Goal: Information Seeking & Learning: Learn about a topic

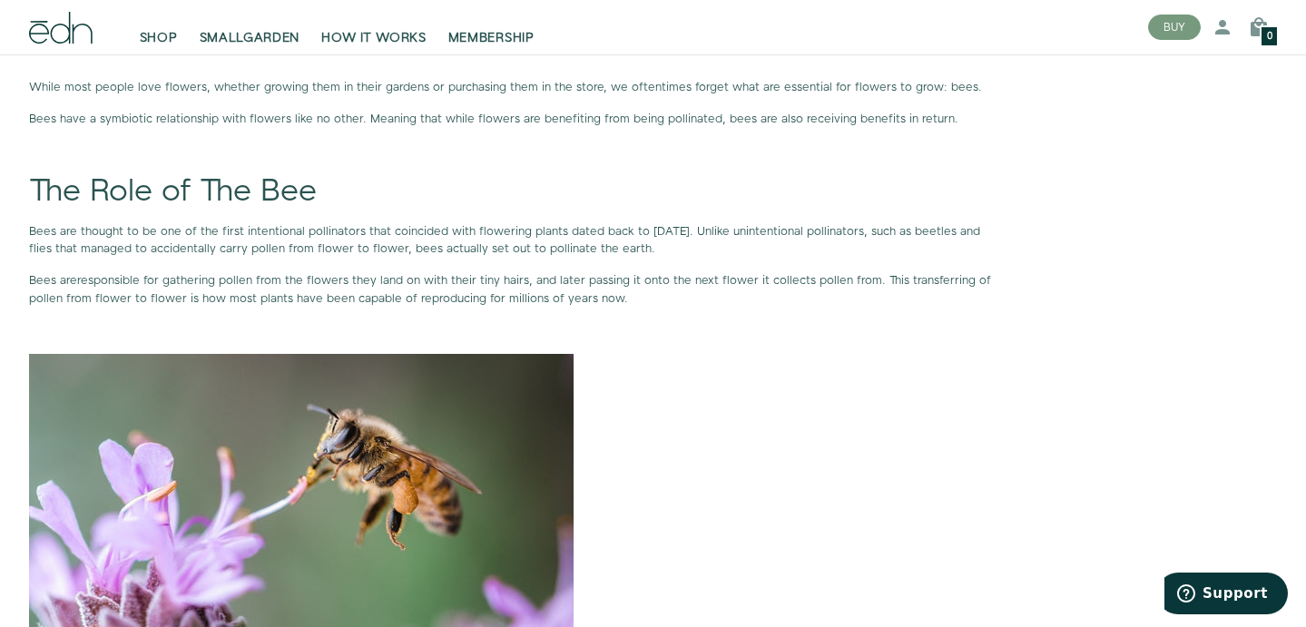
scroll to position [1176, 0]
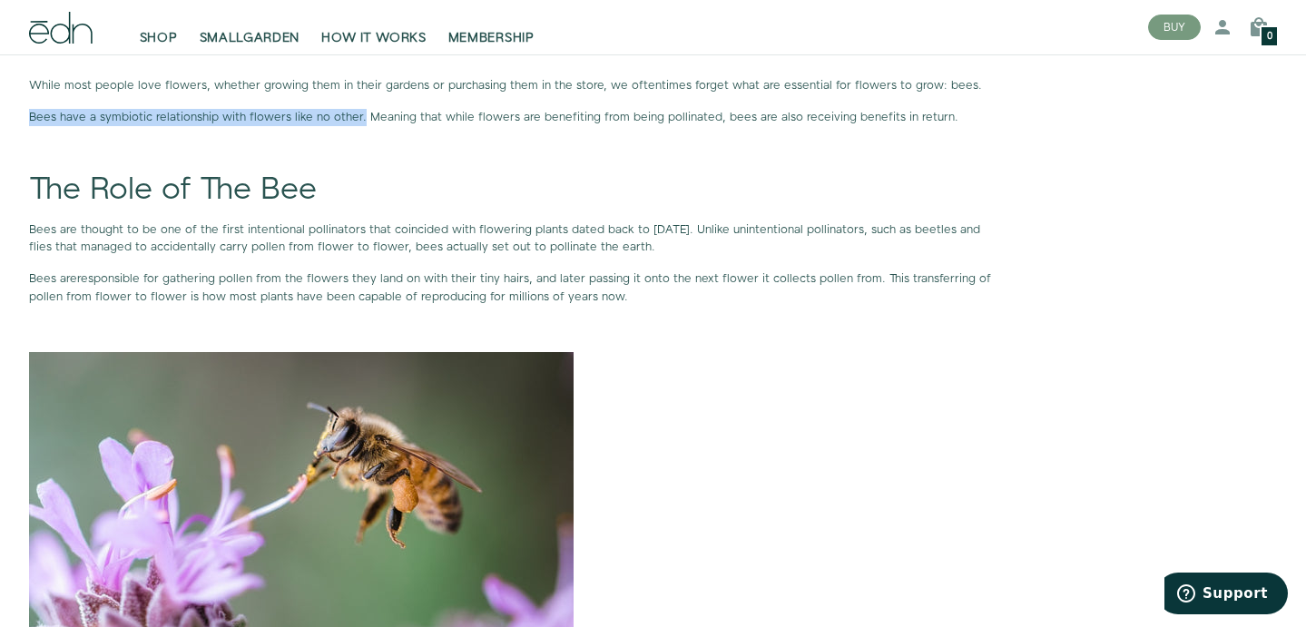
drag, startPoint x: 31, startPoint y: 116, endPoint x: 359, endPoint y: 121, distance: 328.6
click at [359, 121] on p "Bees have a symbiotic relationship with flowers like no other. Meaning that whi…" at bounding box center [511, 117] width 965 height 17
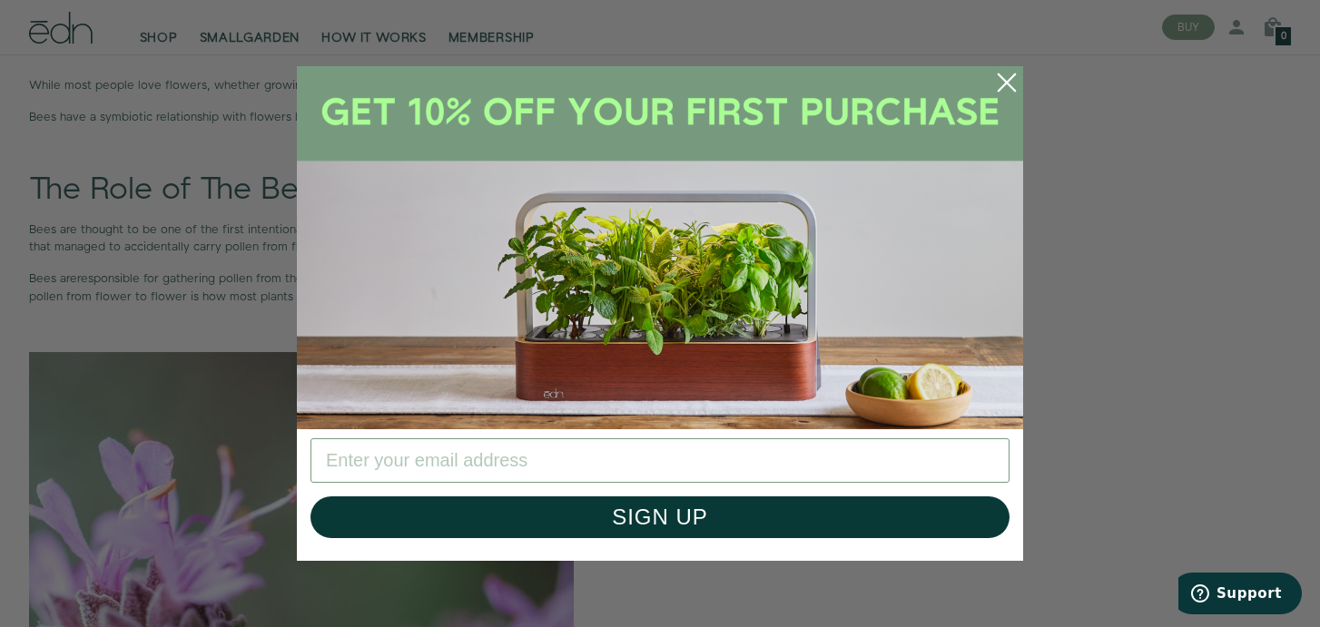
click at [1003, 88] on circle "Close dialog" at bounding box center [1007, 83] width 40 height 40
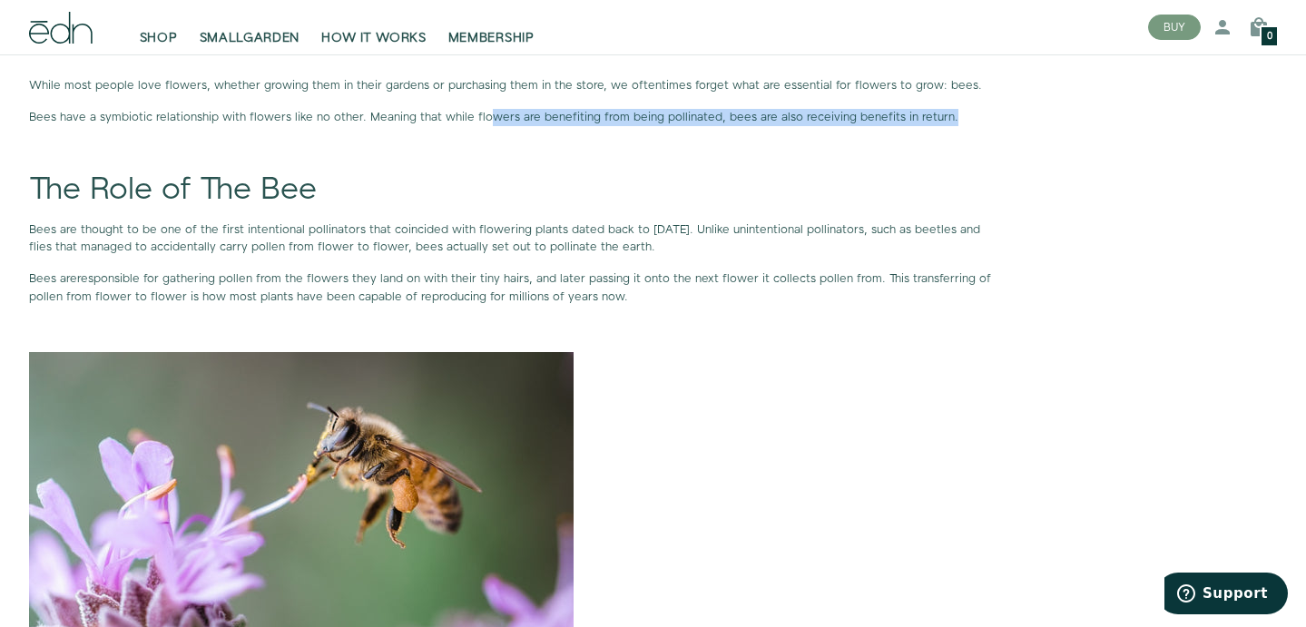
drag, startPoint x: 480, startPoint y: 119, endPoint x: 944, endPoint y: 116, distance: 463.8
click at [944, 116] on p "Bees have a symbiotic relationship with flowers like no other. Meaning that whi…" at bounding box center [511, 117] width 965 height 17
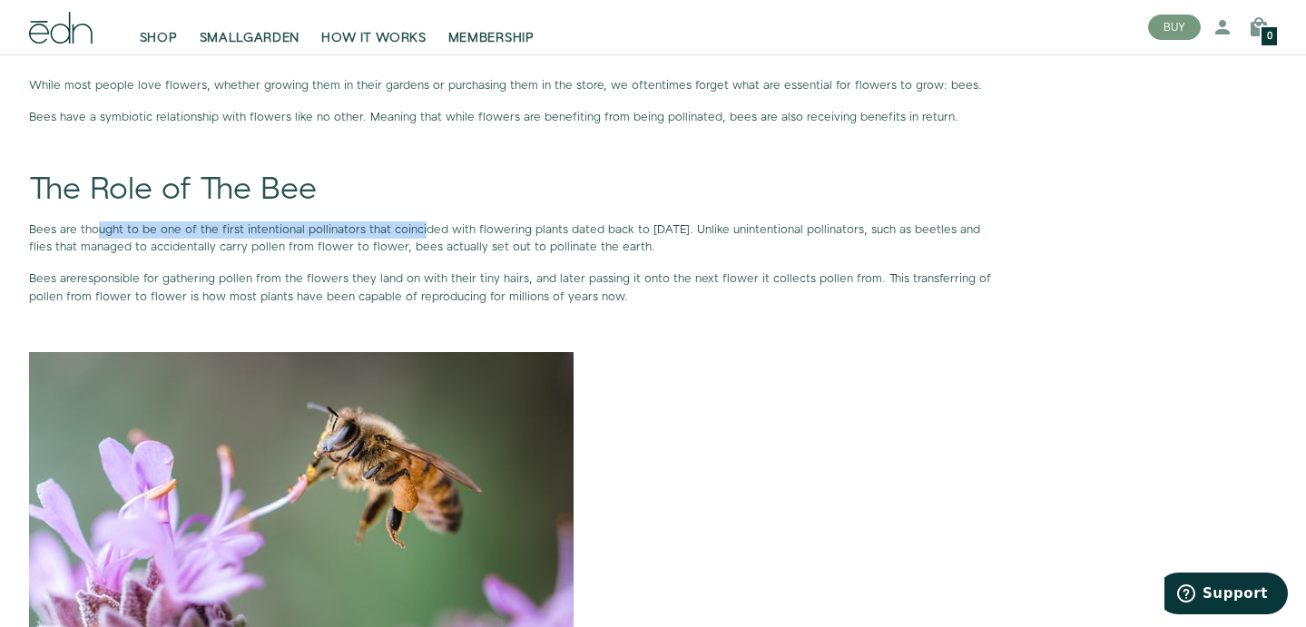
drag, startPoint x: 96, startPoint y: 225, endPoint x: 418, endPoint y: 232, distance: 322.3
click at [418, 232] on span "Bees are thought to be one of the first intentional pollinators that coincided …" at bounding box center [504, 238] width 951 height 34
drag, startPoint x: 34, startPoint y: 231, endPoint x: 756, endPoint y: 238, distance: 722.5
click at [756, 238] on p "Bees are thought to be one of the first intentional pollinators that coincided …" at bounding box center [511, 238] width 965 height 34
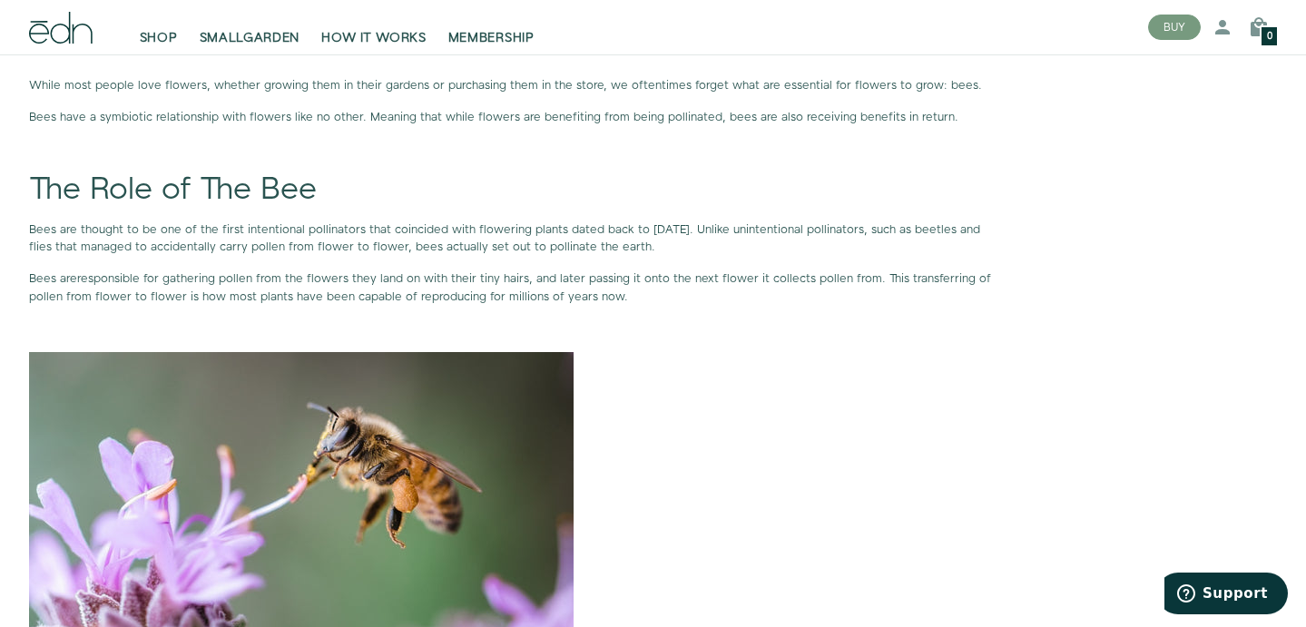
click at [310, 251] on span "Bees are thought to be one of the first intentional pollinators that coincided …" at bounding box center [504, 238] width 951 height 34
drag, startPoint x: 474, startPoint y: 244, endPoint x: 706, endPoint y: 243, distance: 232.4
click at [709, 244] on span "Bees are thought to be one of the first intentional pollinators that coincided …" at bounding box center [504, 238] width 951 height 34
drag, startPoint x: 73, startPoint y: 281, endPoint x: 341, endPoint y: 279, distance: 268.7
click at [341, 279] on p "Bees are responsible for gathering pollen from the flowers they land on with th…" at bounding box center [511, 287] width 965 height 34
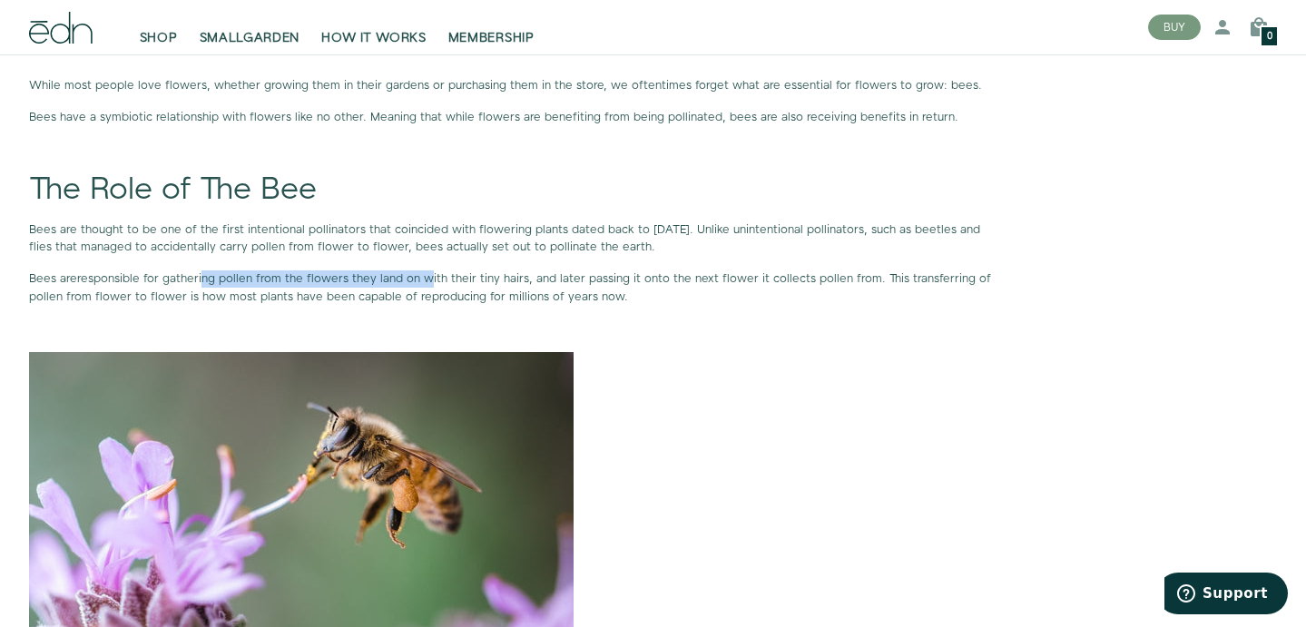
drag, startPoint x: 202, startPoint y: 280, endPoint x: 422, endPoint y: 280, distance: 220.6
click at [423, 280] on p "Bees are responsible for gathering pollen from the flowers they land on with th…" at bounding box center [511, 287] width 965 height 34
click at [422, 280] on p "Bees are responsible for gathering pollen from the flowers they land on with th…" at bounding box center [511, 287] width 965 height 34
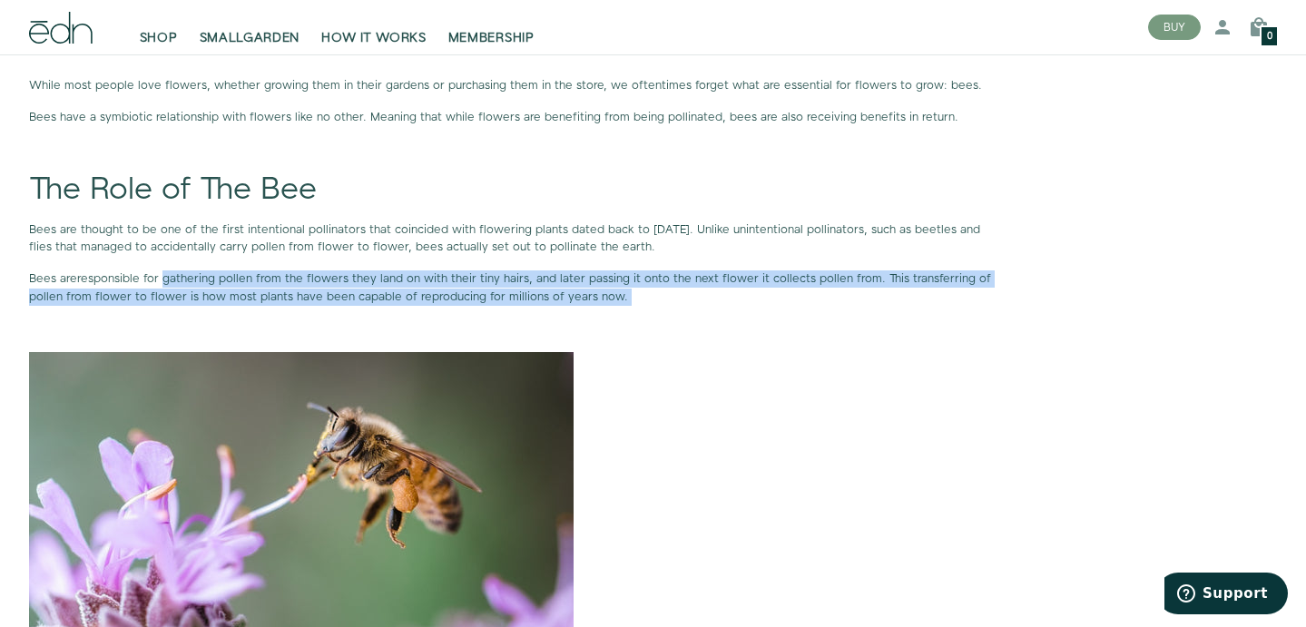
drag, startPoint x: 165, startPoint y: 280, endPoint x: 837, endPoint y: 302, distance: 672.0
click at [837, 304] on p "Bees are responsible for gathering pollen from the flowers they land on with th…" at bounding box center [511, 287] width 965 height 34
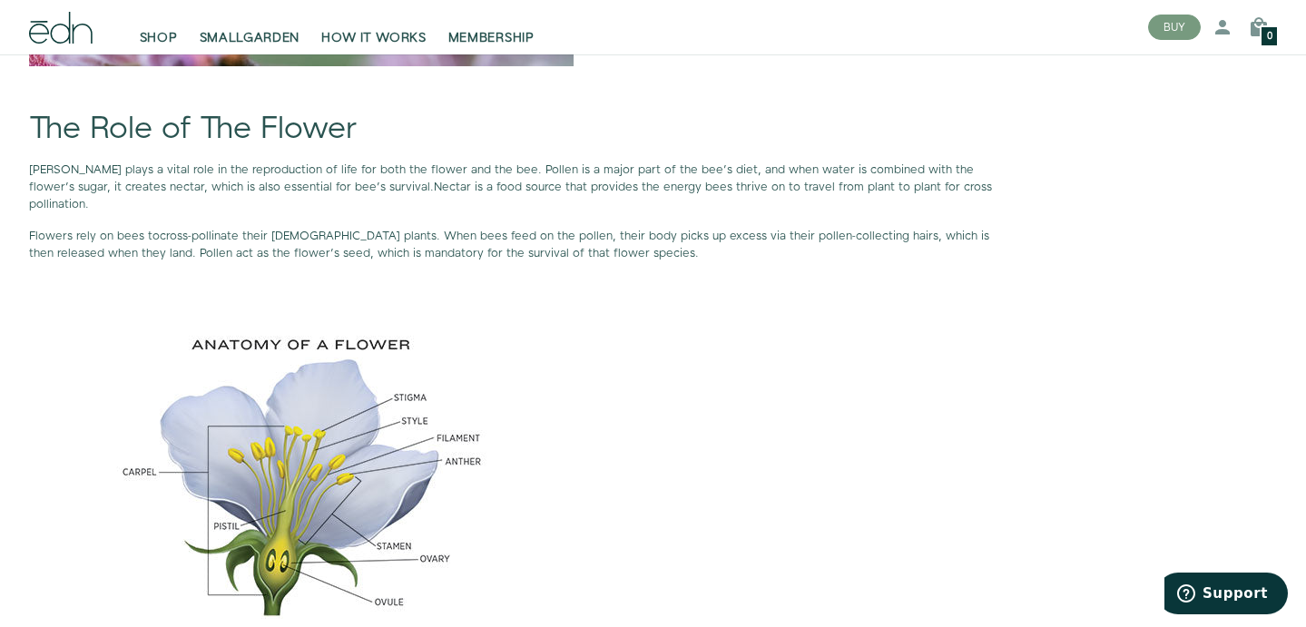
scroll to position [1834, 0]
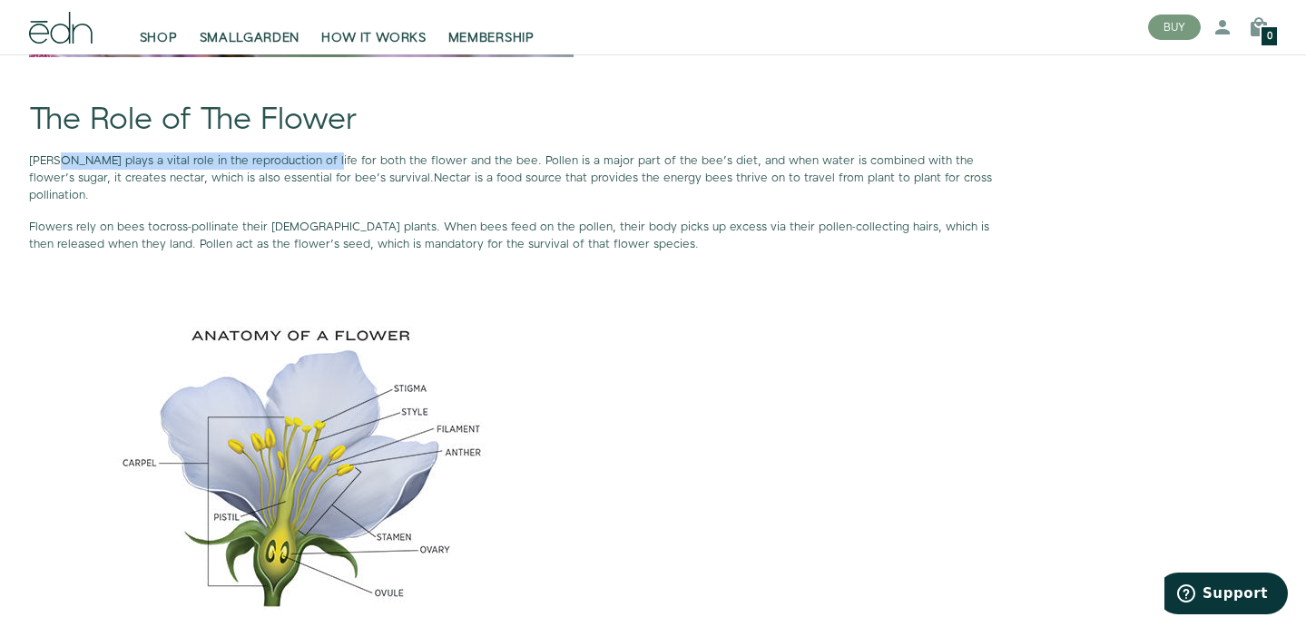
drag, startPoint x: 55, startPoint y: 165, endPoint x: 310, endPoint y: 163, distance: 254.2
click at [310, 164] on span "[PERSON_NAME] plays a vital role in the reproduction of life for both the flowe…" at bounding box center [501, 169] width 945 height 34
click at [310, 163] on span "[PERSON_NAME] plays a vital role in the reproduction of life for both the flowe…" at bounding box center [501, 169] width 945 height 34
drag, startPoint x: 30, startPoint y: 160, endPoint x: 469, endPoint y: 157, distance: 439.3
click at [469, 157] on span "[PERSON_NAME] plays a vital role in the reproduction of life for both the flowe…" at bounding box center [501, 169] width 945 height 34
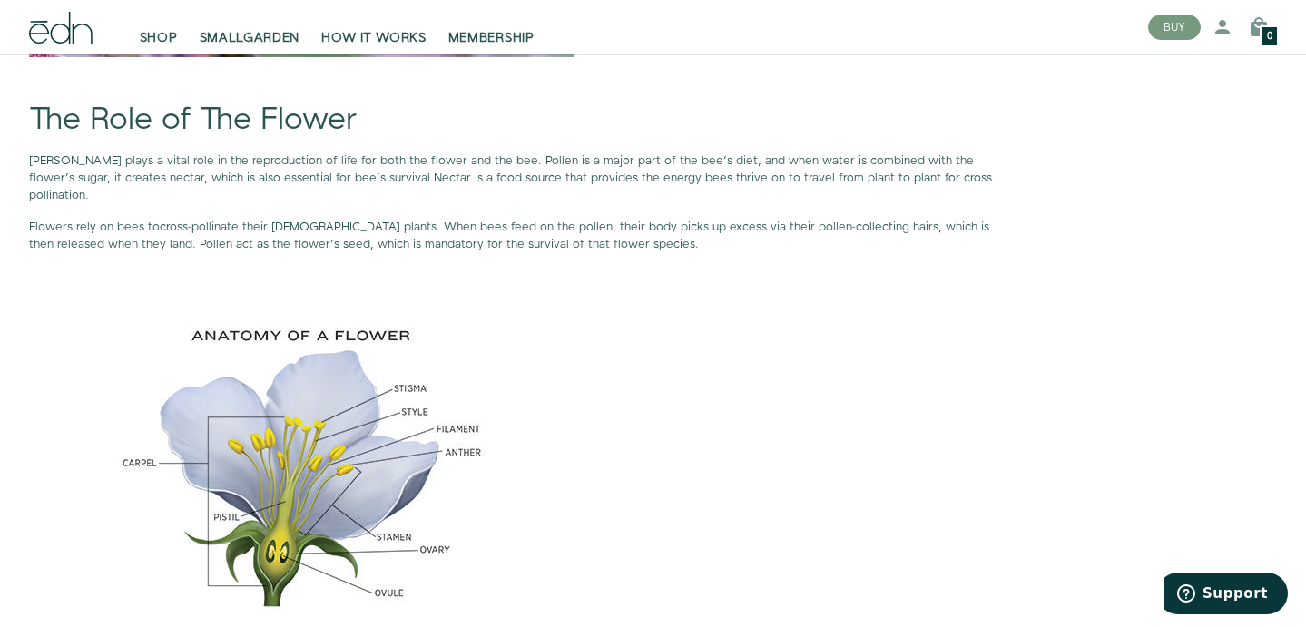
click at [588, 236] on p "Flowers rely on bees to cross-pollinate their [DEMOGRAPHIC_DATA] plants . When …" at bounding box center [511, 236] width 965 height 34
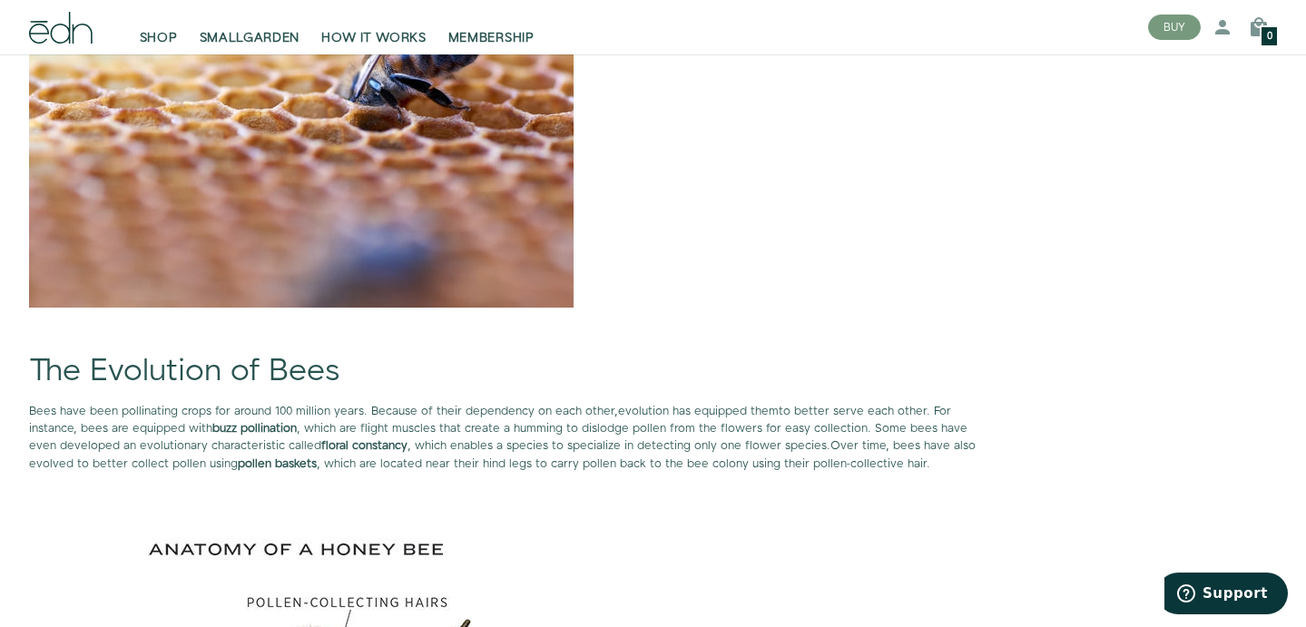
scroll to position [2785, 0]
